Goal: Task Accomplishment & Management: Manage account settings

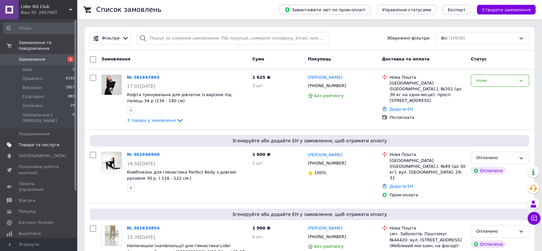
click at [23, 142] on span "Товари та послуги" at bounding box center [39, 145] width 41 height 6
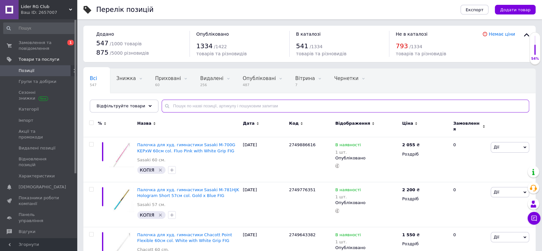
click at [183, 109] on input "text" at bounding box center [346, 105] width 368 height 13
type input "г"
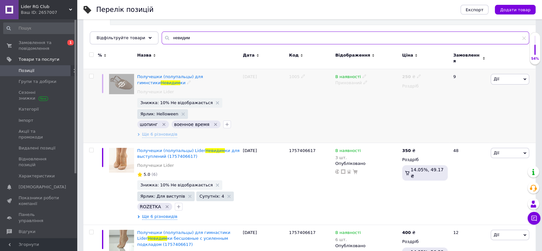
scroll to position [107, 0]
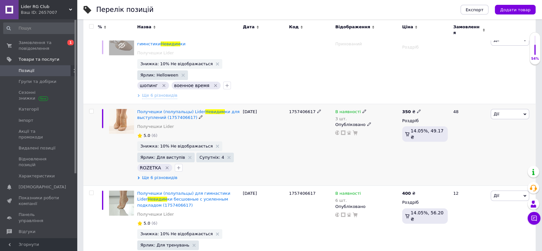
type input "невидим"
click at [157, 175] on span "Ще 6 різновидів" at bounding box center [159, 178] width 35 height 6
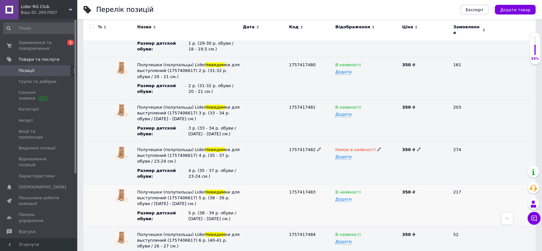
scroll to position [285, 0]
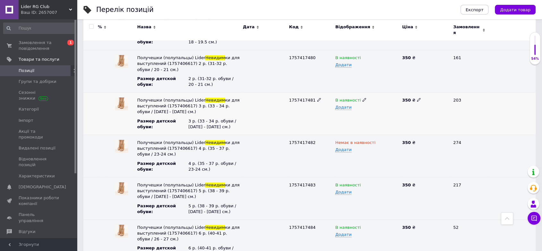
click at [363, 98] on icon at bounding box center [365, 100] width 4 height 4
click at [364, 108] on li "Немає в наявності" at bounding box center [366, 112] width 66 height 9
click at [366, 108] on div "Немає в наявності Додати" at bounding box center [367, 113] width 67 height 42
click at [31, 47] on span "Замовлення та повідомлення" at bounding box center [39, 46] width 41 height 12
